Goal: Navigation & Orientation: Understand site structure

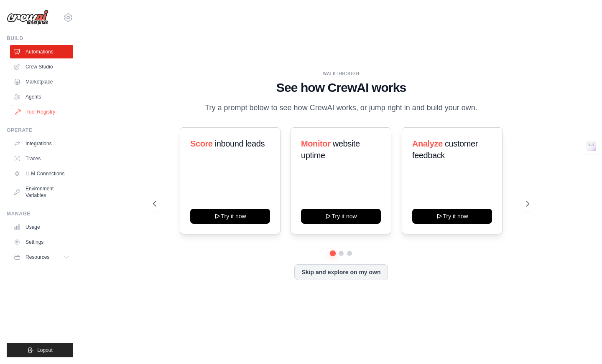
click at [40, 111] on link "Tool Registry" at bounding box center [42, 111] width 63 height 13
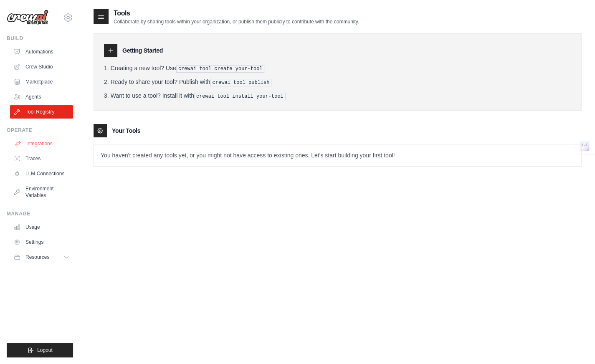
click at [44, 143] on link "Integrations" at bounding box center [42, 143] width 63 height 13
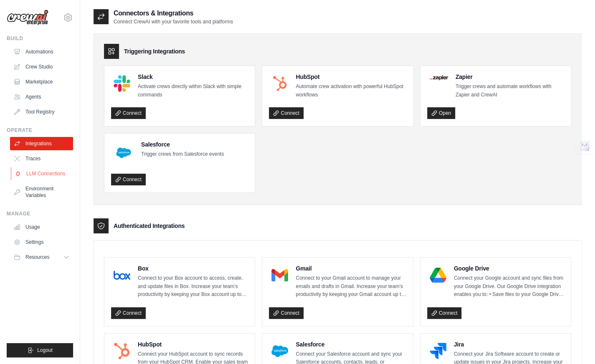
click at [37, 175] on link "LLM Connections" at bounding box center [42, 173] width 63 height 13
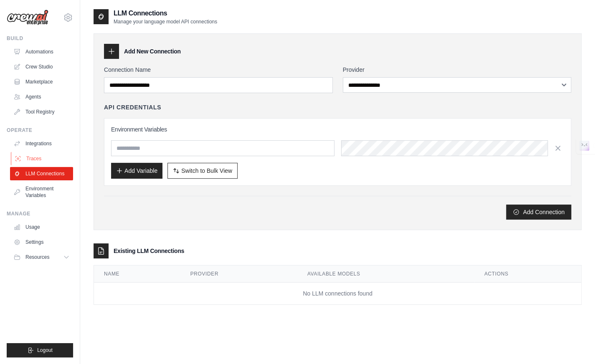
click at [37, 163] on link "Traces" at bounding box center [42, 158] width 63 height 13
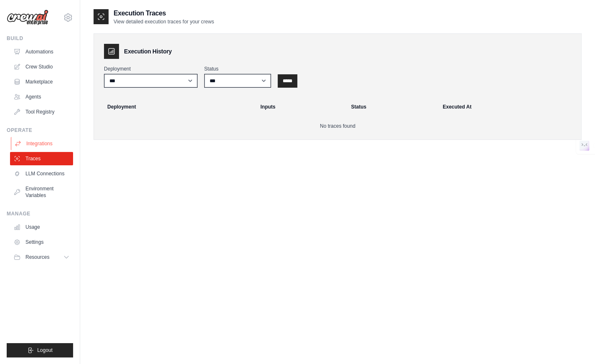
click at [41, 145] on link "Integrations" at bounding box center [42, 143] width 63 height 13
